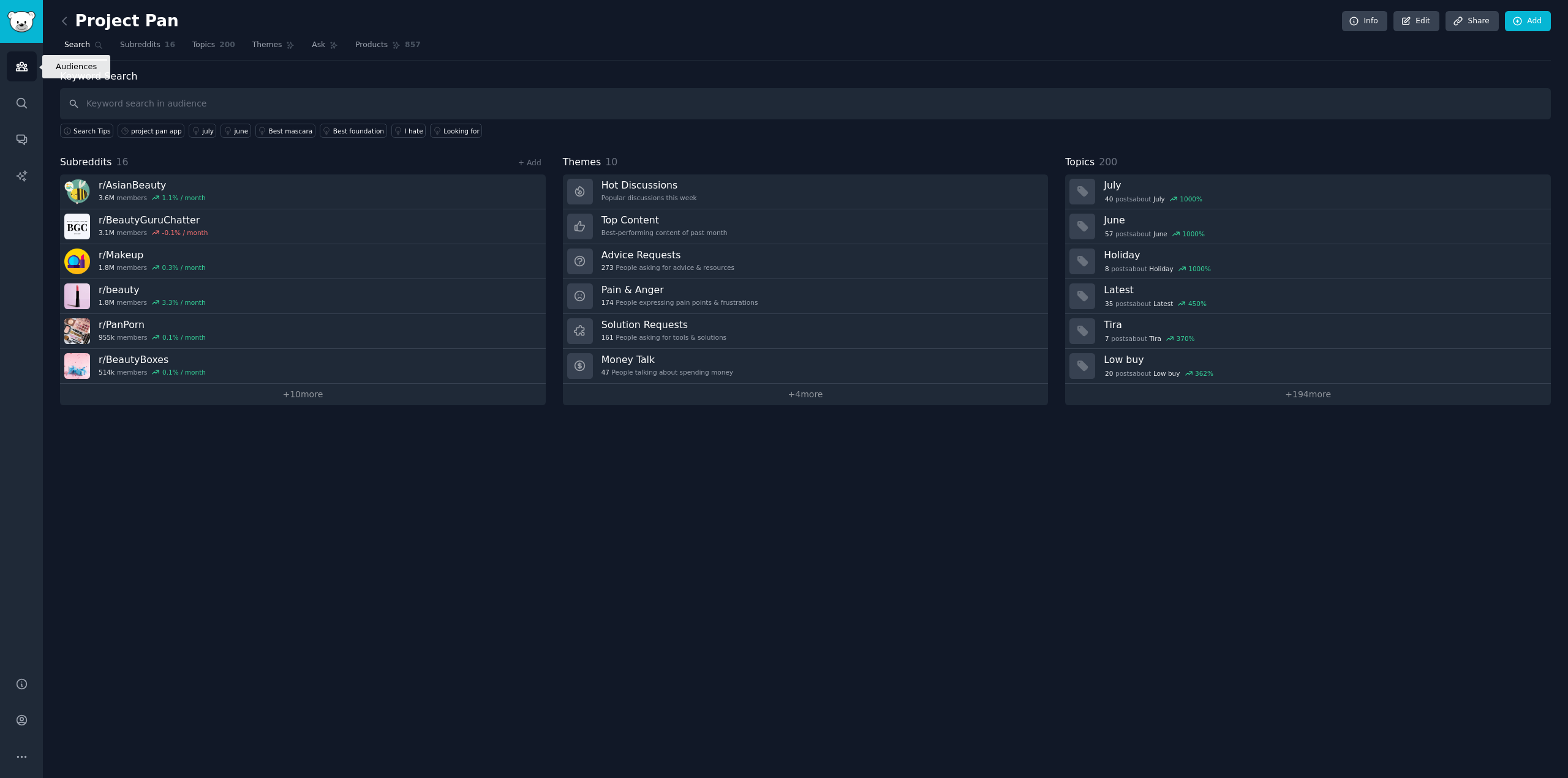
click at [22, 81] on link "Audiences" at bounding box center [22, 66] width 30 height 30
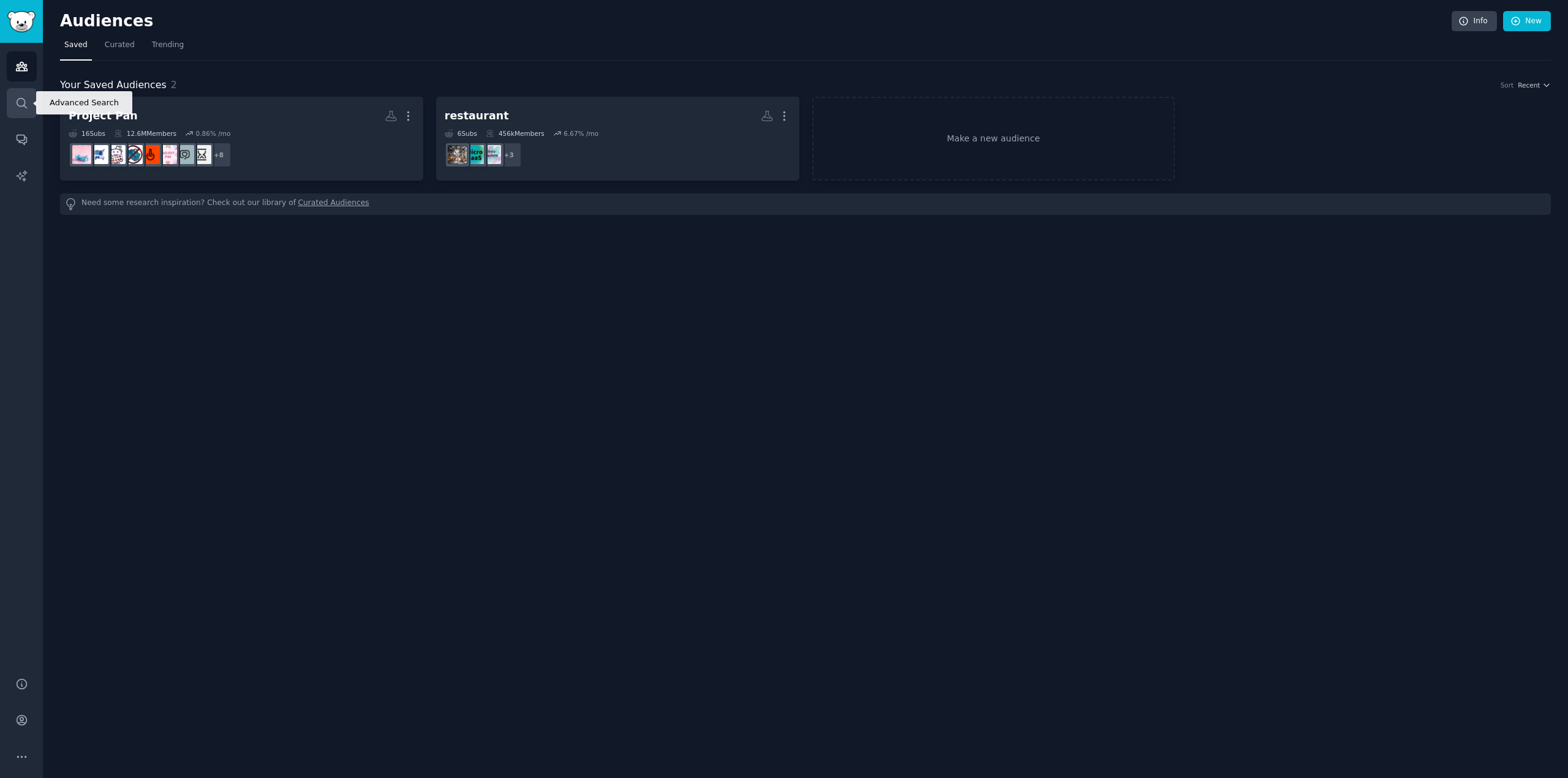
click at [30, 107] on link "Search" at bounding box center [22, 103] width 30 height 30
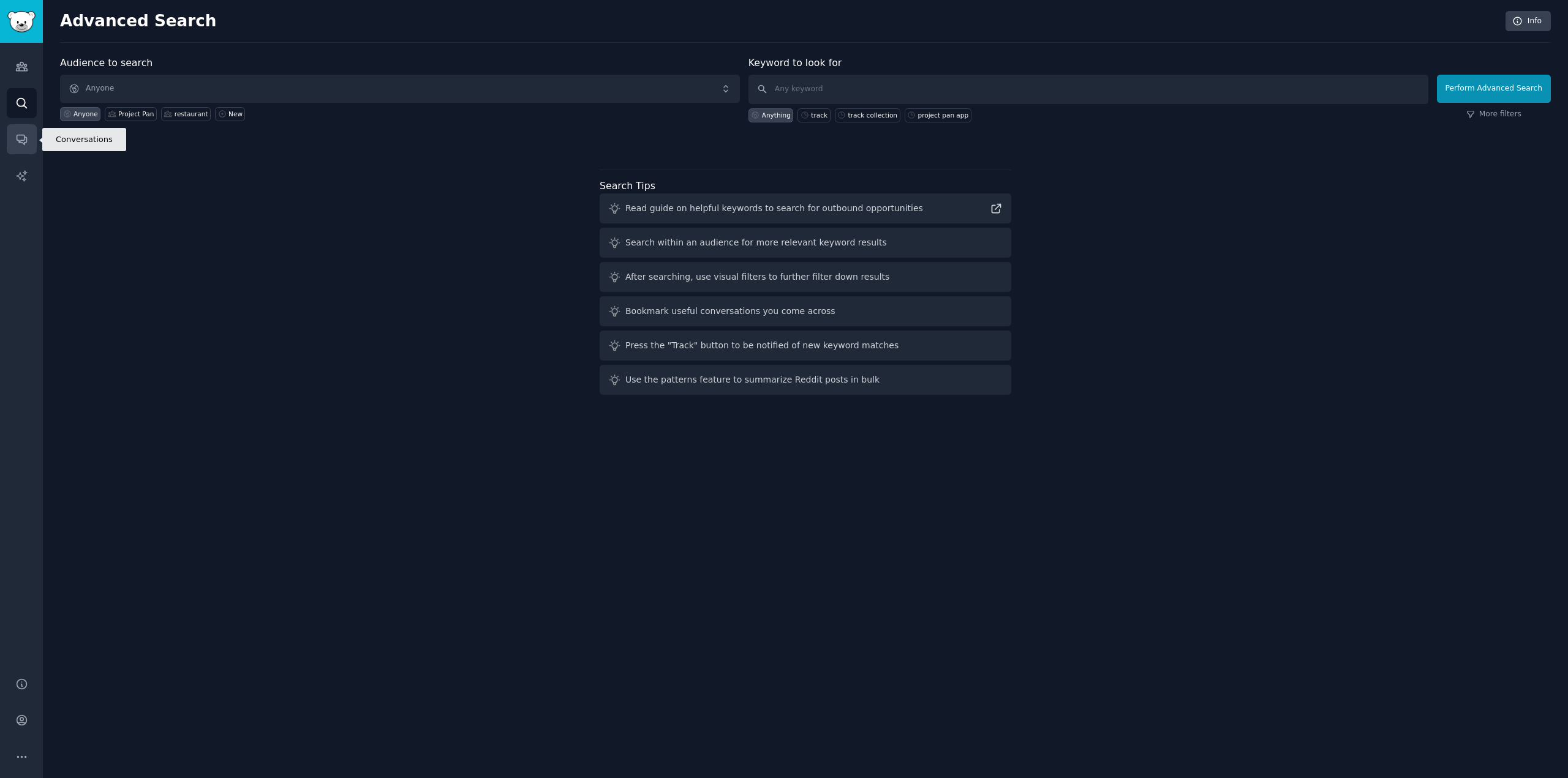
click at [17, 133] on icon "Sidebar" at bounding box center [22, 139] width 13 height 13
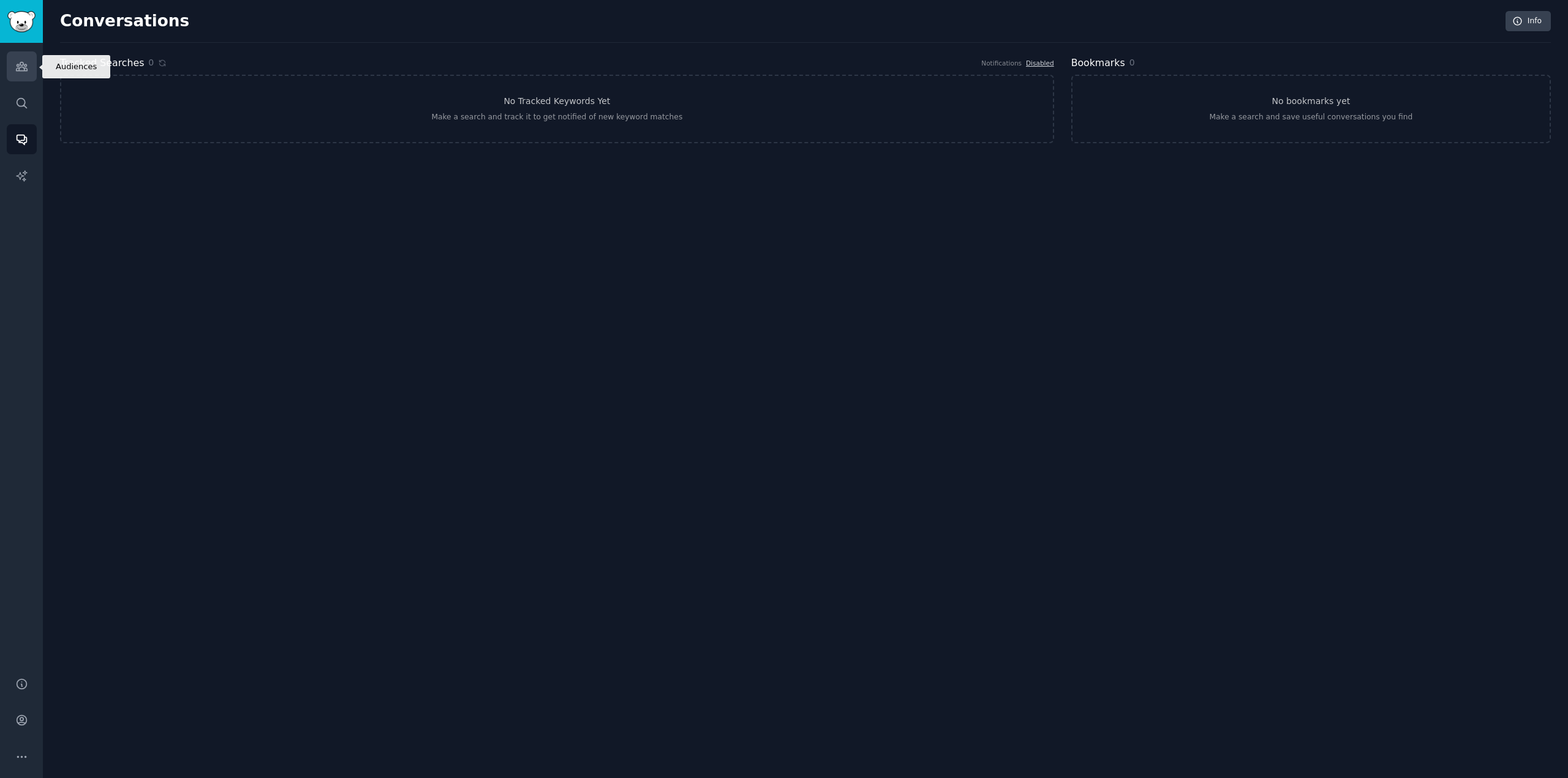
click at [16, 53] on link "Audiences" at bounding box center [22, 66] width 30 height 30
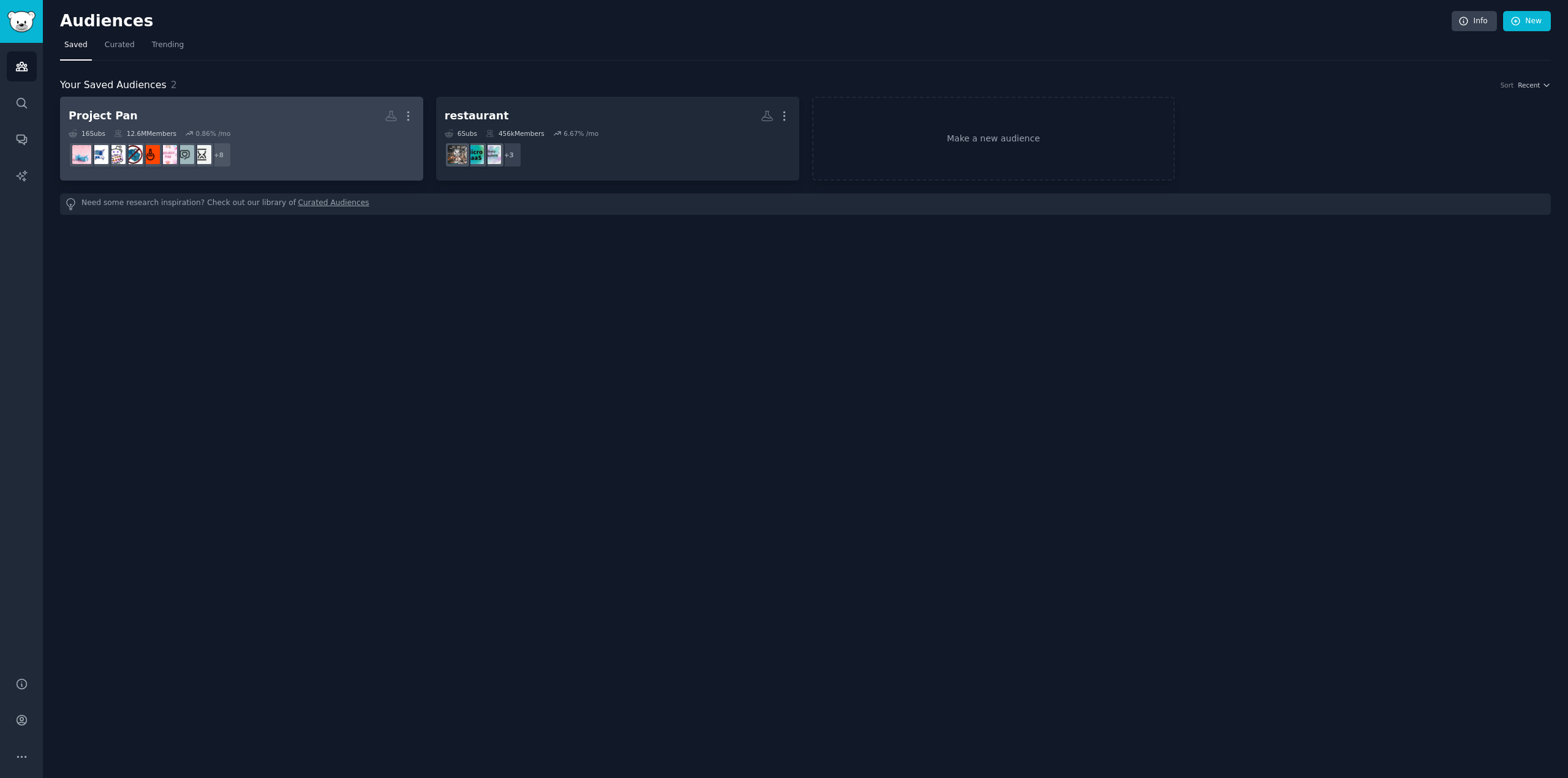
click at [346, 164] on dd "+ 8" at bounding box center [241, 155] width 346 height 35
